Goal: Find specific page/section: Find specific page/section

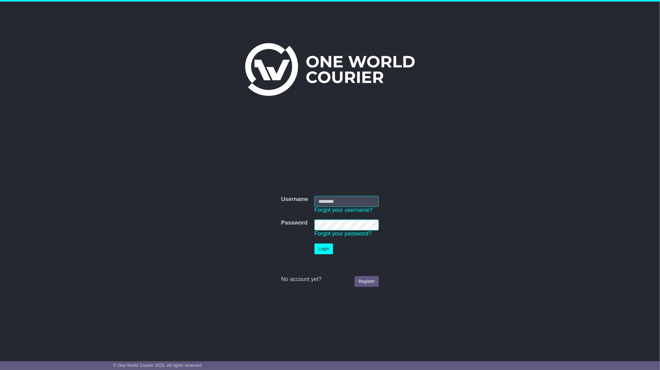
type input "**********"
click at [325, 251] on button "Login" at bounding box center [323, 249] width 19 height 11
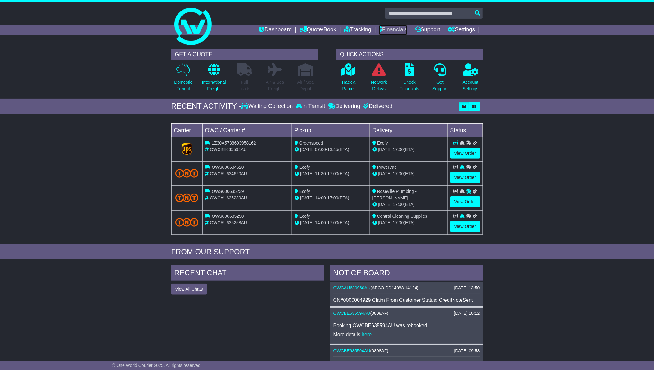
click at [395, 27] on link "Financials" at bounding box center [393, 30] width 28 height 11
